Goal: Task Accomplishment & Management: Use online tool/utility

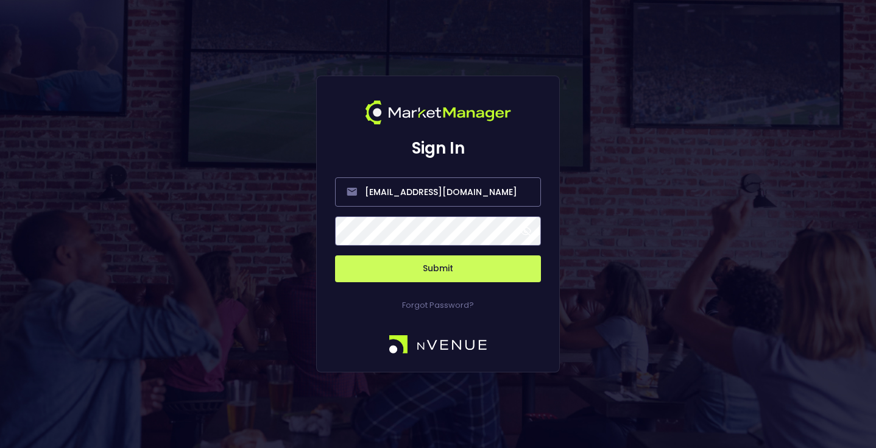
click at [484, 263] on button "Submit" at bounding box center [438, 268] width 206 height 27
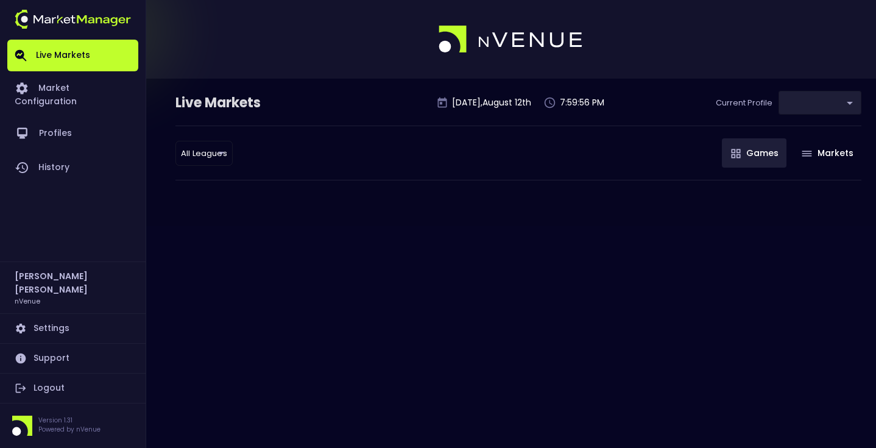
type input "0a763355-b225-40e6-8c79-2dda4ec7b2cf"
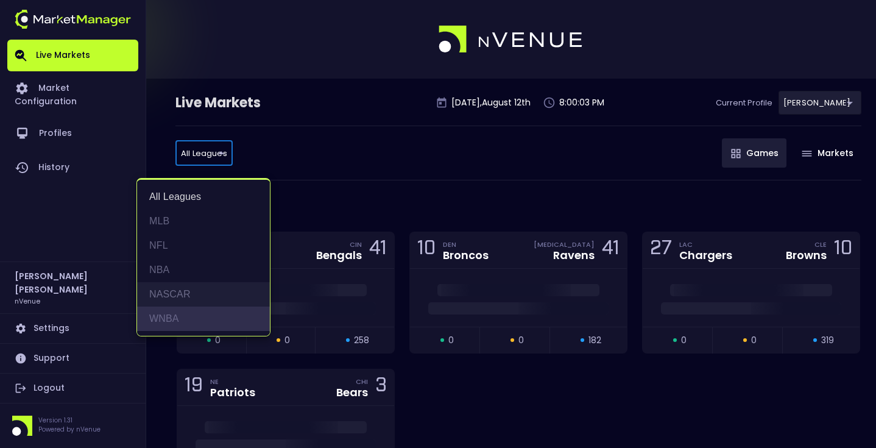
click at [210, 307] on li "WNBA" at bounding box center [203, 319] width 133 height 24
type input "WNBA"
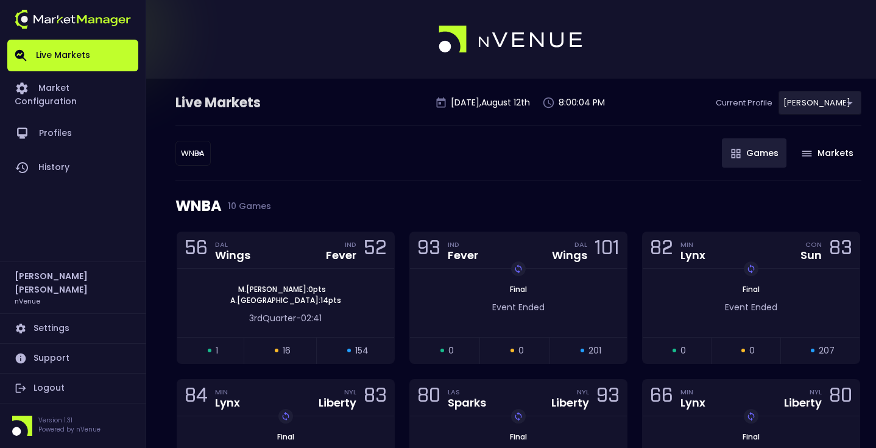
click at [336, 190] on div "WNBA 10 Games" at bounding box center [519, 205] width 686 height 51
click at [387, 168] on div "WNBA WNBA ​ Games Markets" at bounding box center [519, 153] width 686 height 55
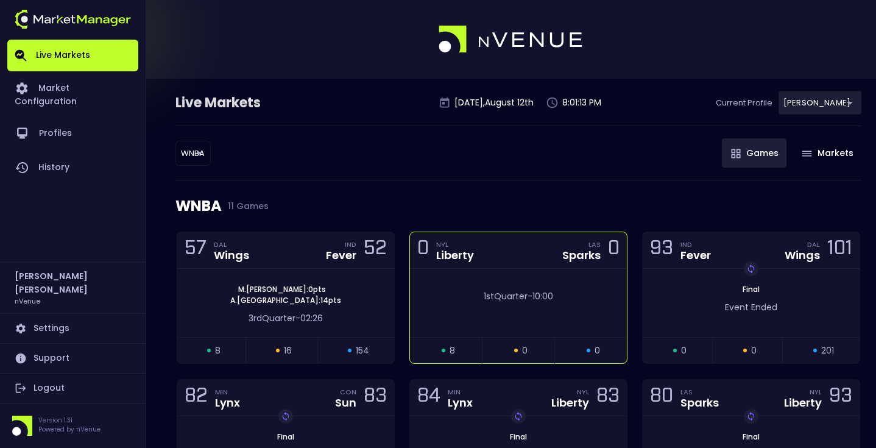
click at [498, 268] on div "0 NYL Liberty LAS Sparks 0" at bounding box center [518, 250] width 217 height 37
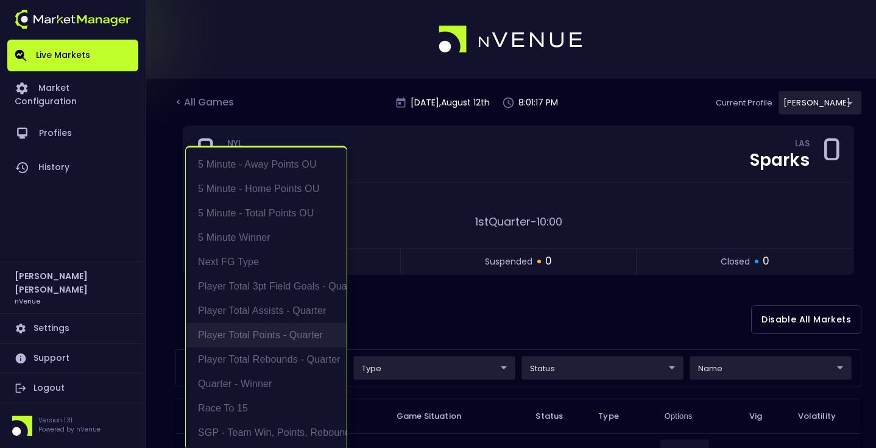
click at [282, 324] on li "Player Total Points - Quarter" at bounding box center [266, 335] width 161 height 24
type input "Player Total Points - Quarter"
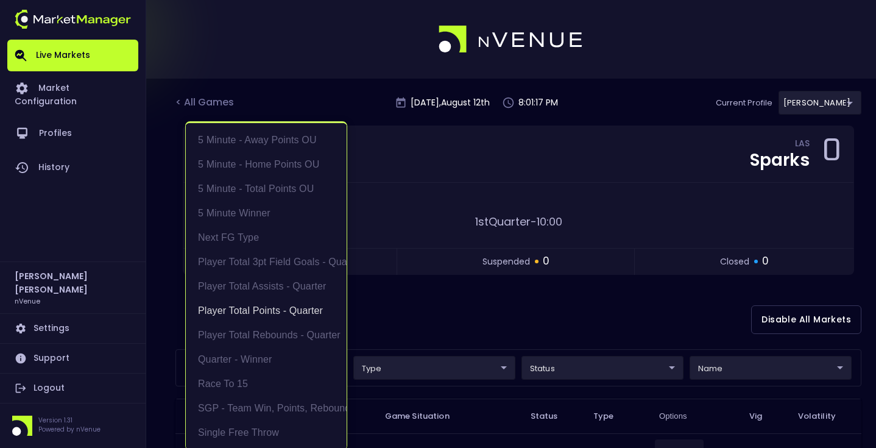
click at [472, 338] on div at bounding box center [438, 224] width 876 height 448
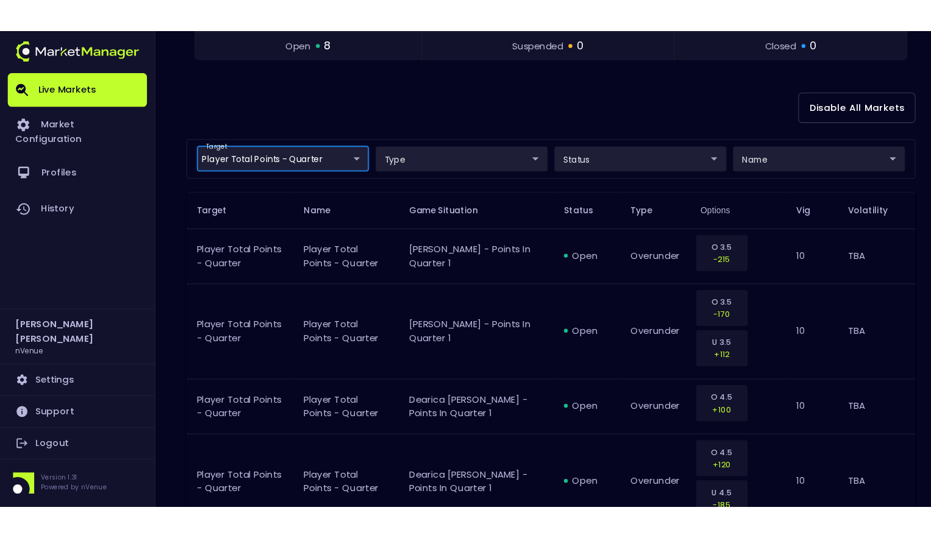
scroll to position [287, 0]
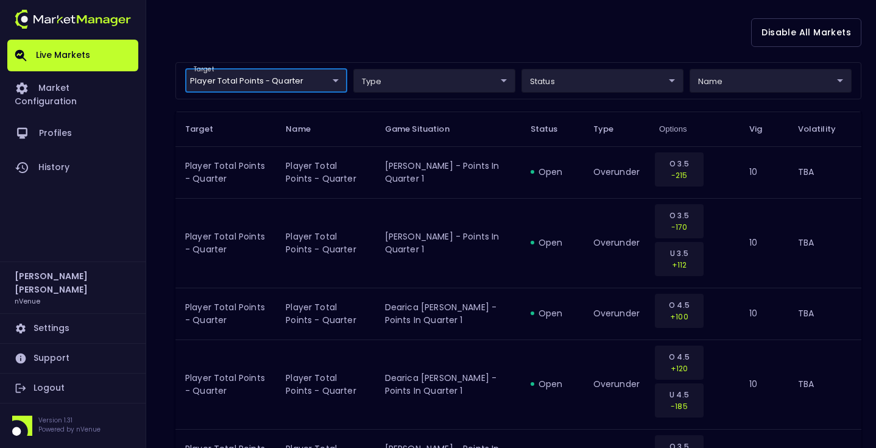
click at [490, 56] on div "Disable All Markets" at bounding box center [519, 32] width 686 height 59
